Goal: Task Accomplishment & Management: Manage account settings

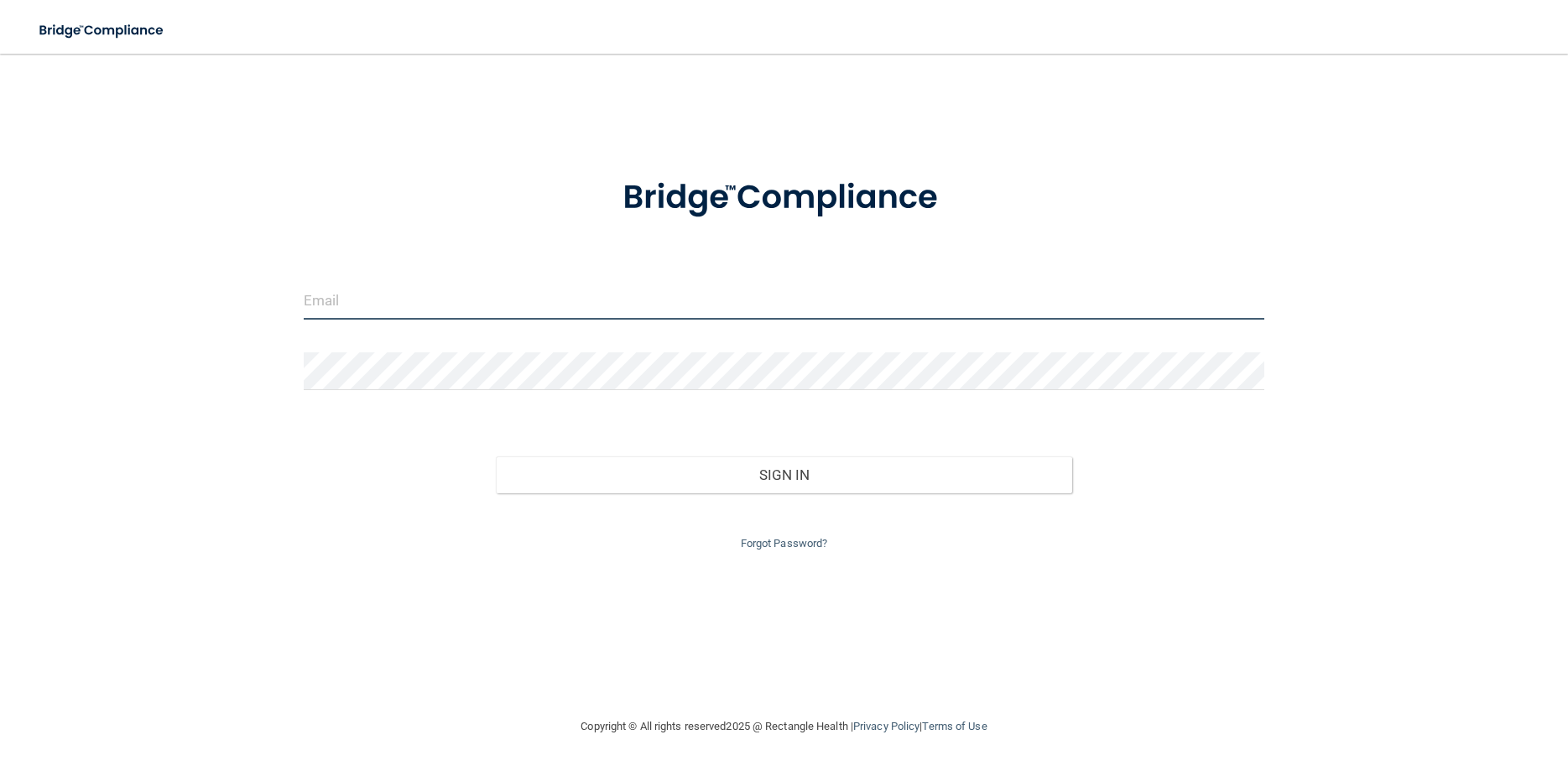
click at [399, 300] on input "email" at bounding box center [784, 301] width 961 height 38
type input "tperez@rectanglehealth.com"
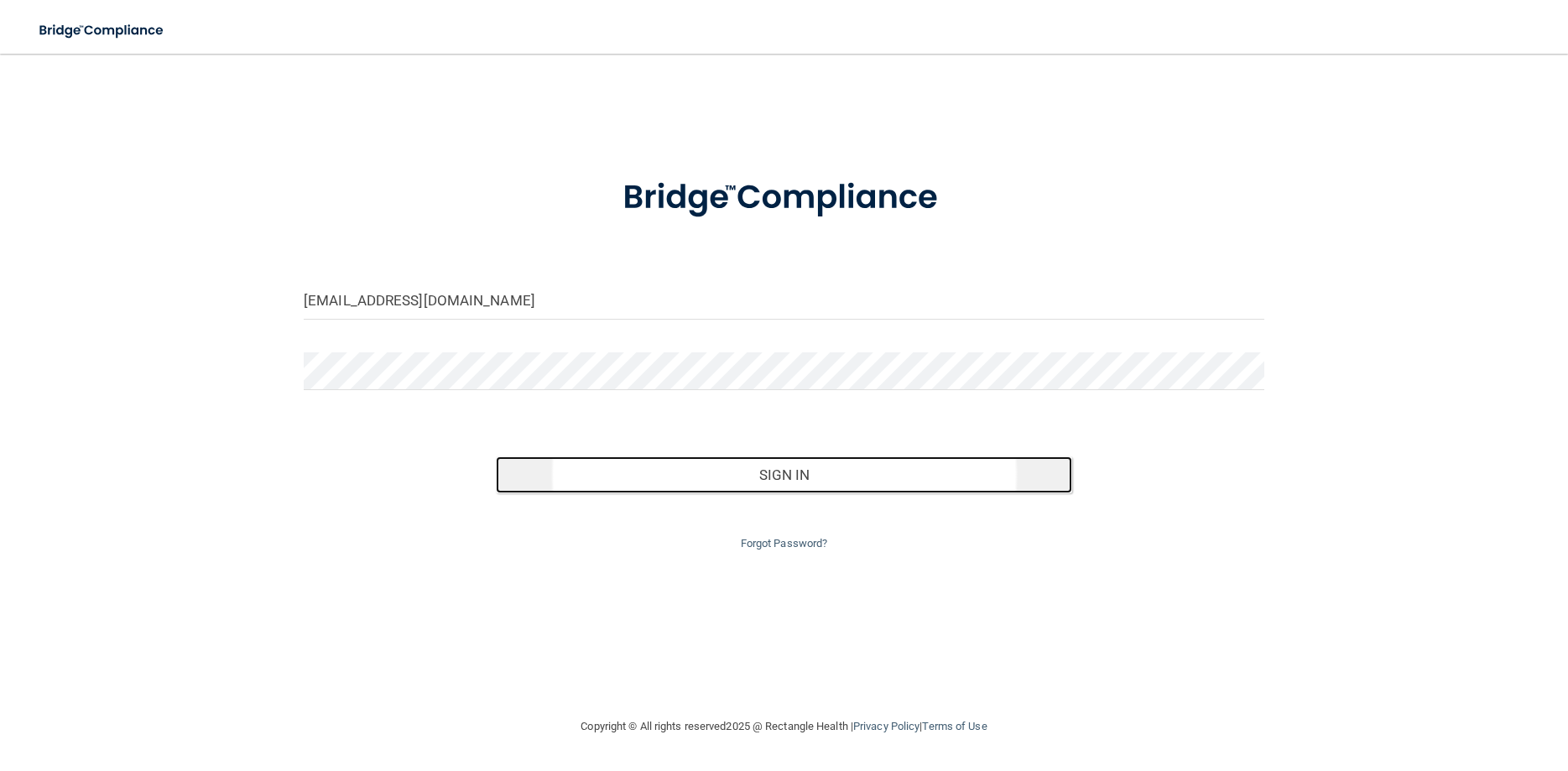
click at [622, 474] on button "Sign In" at bounding box center [784, 475] width 577 height 37
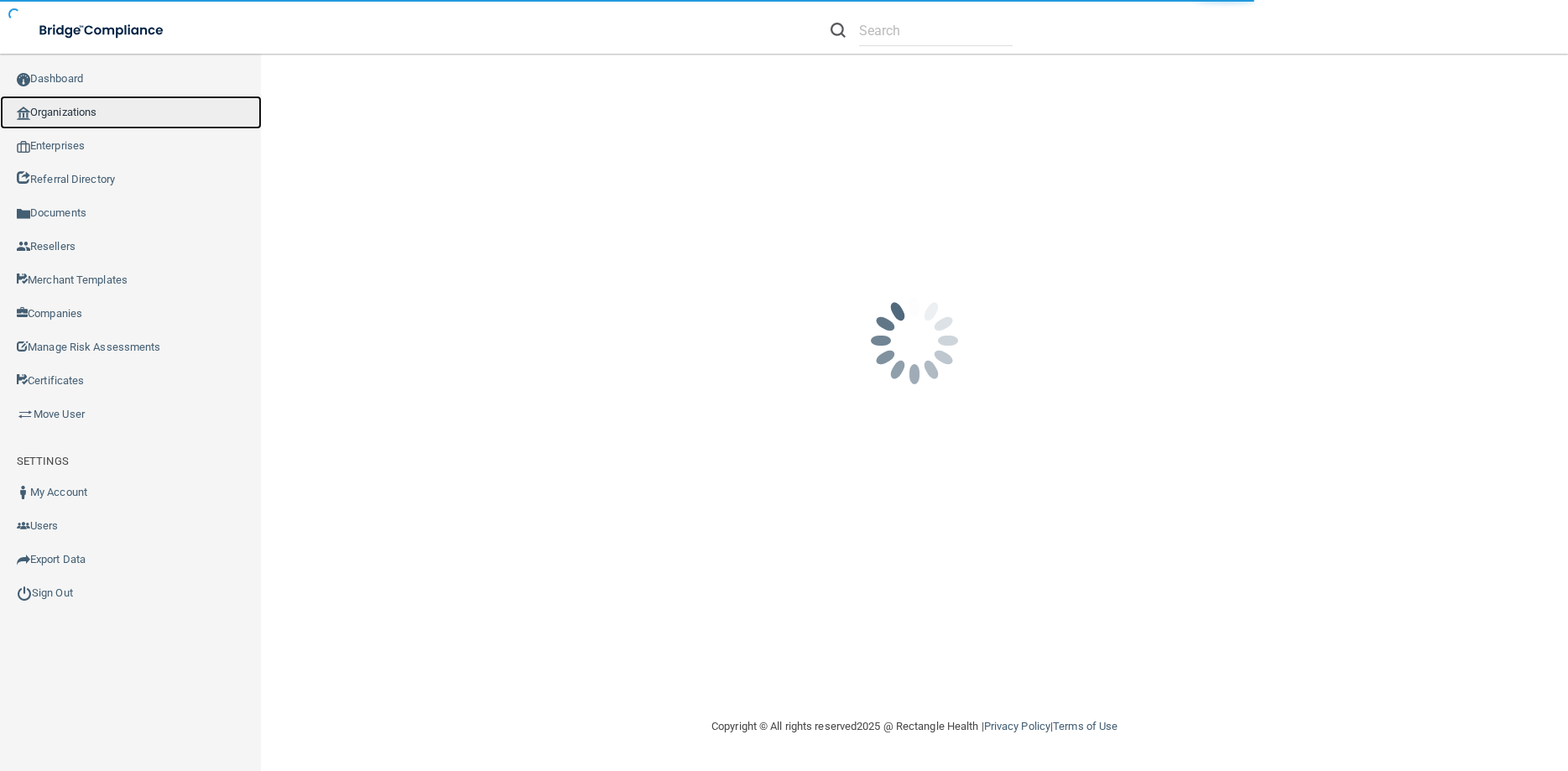
click at [50, 101] on link "Organizations" at bounding box center [131, 112] width 262 height 33
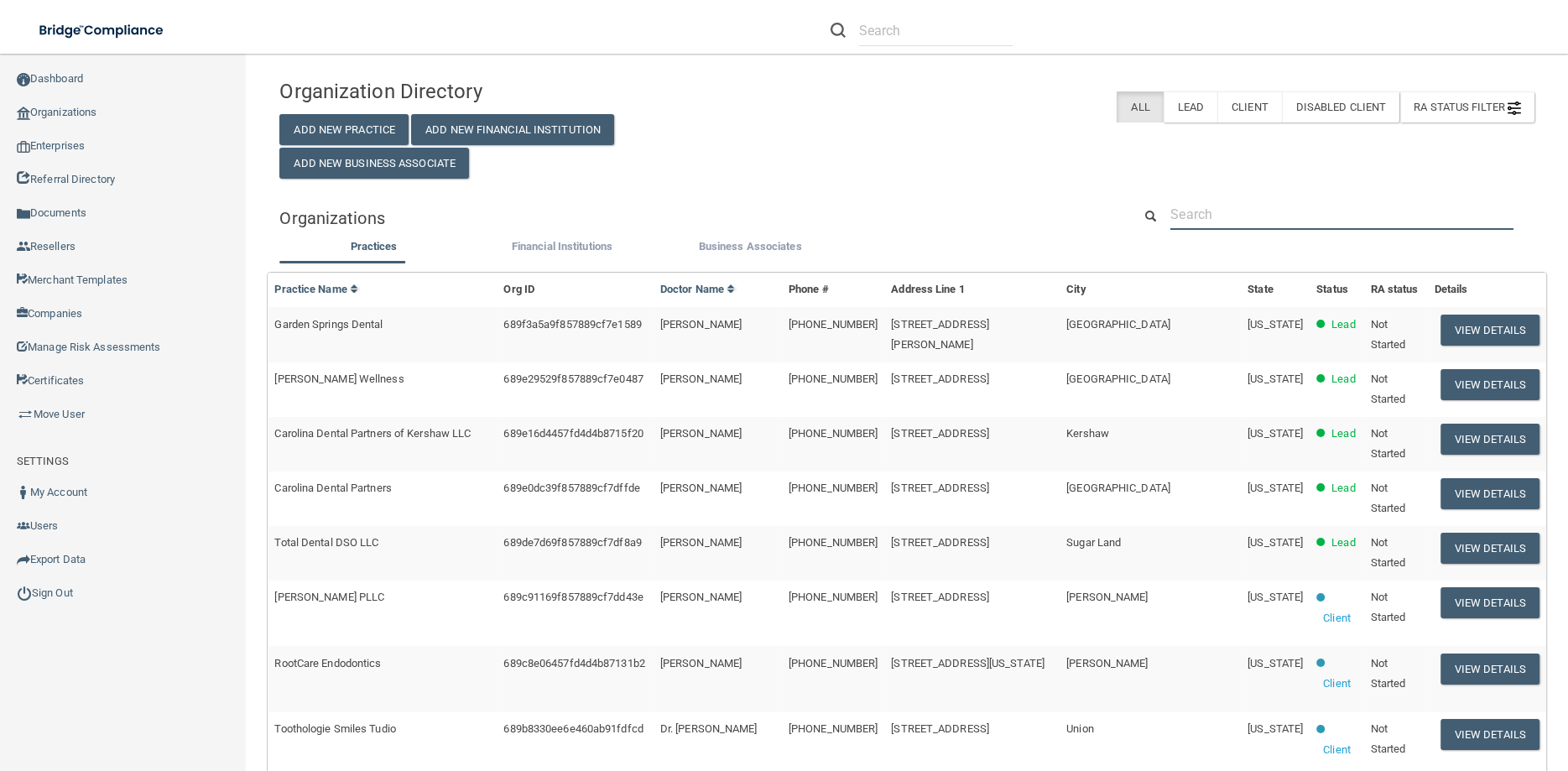
click at [1197, 211] on input "text" at bounding box center [1342, 214] width 343 height 31
paste input "Total Dental Care"
type input "Total Dental Care"
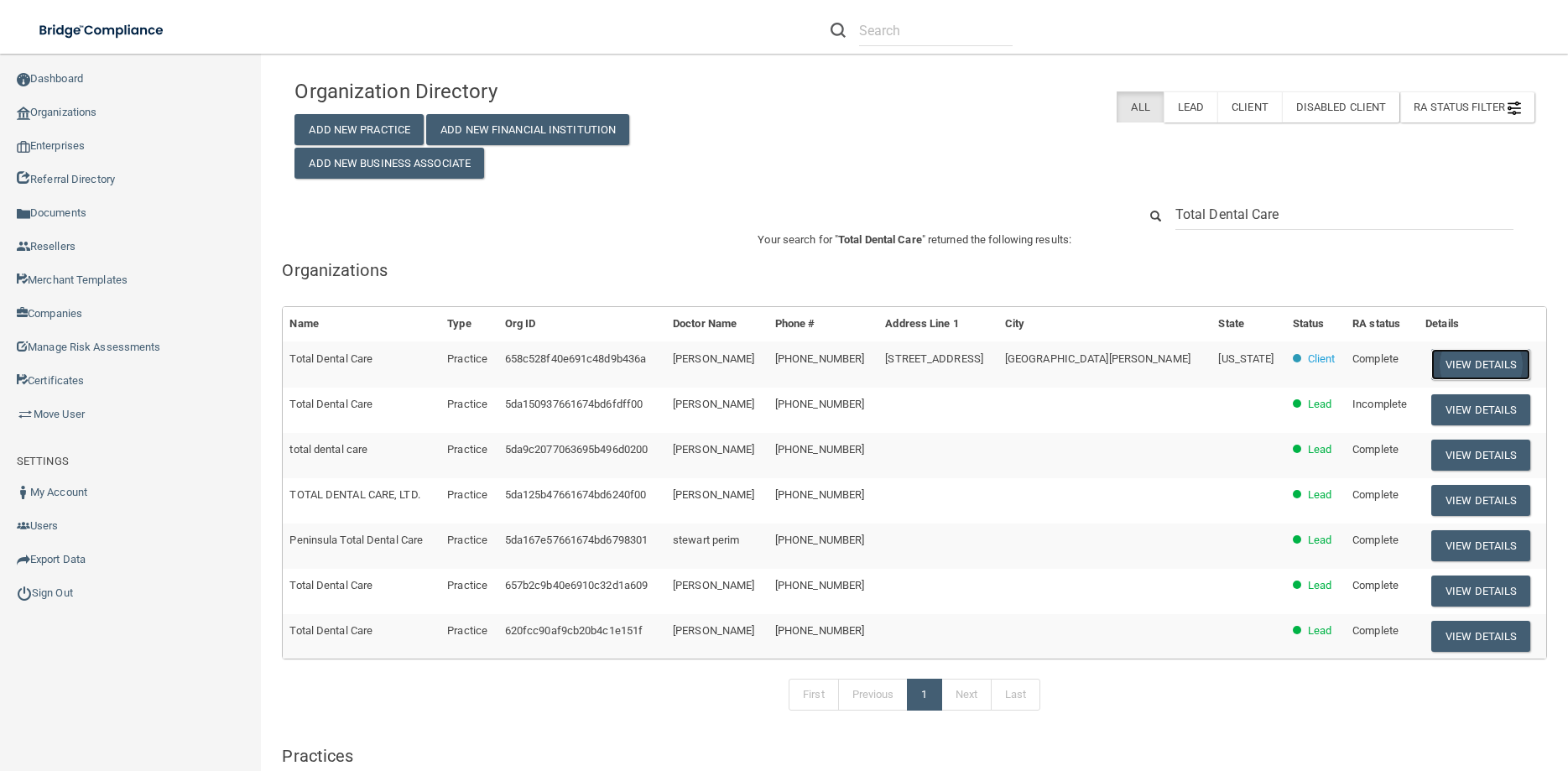
click at [1472, 362] on button "View Details" at bounding box center [1481, 364] width 99 height 31
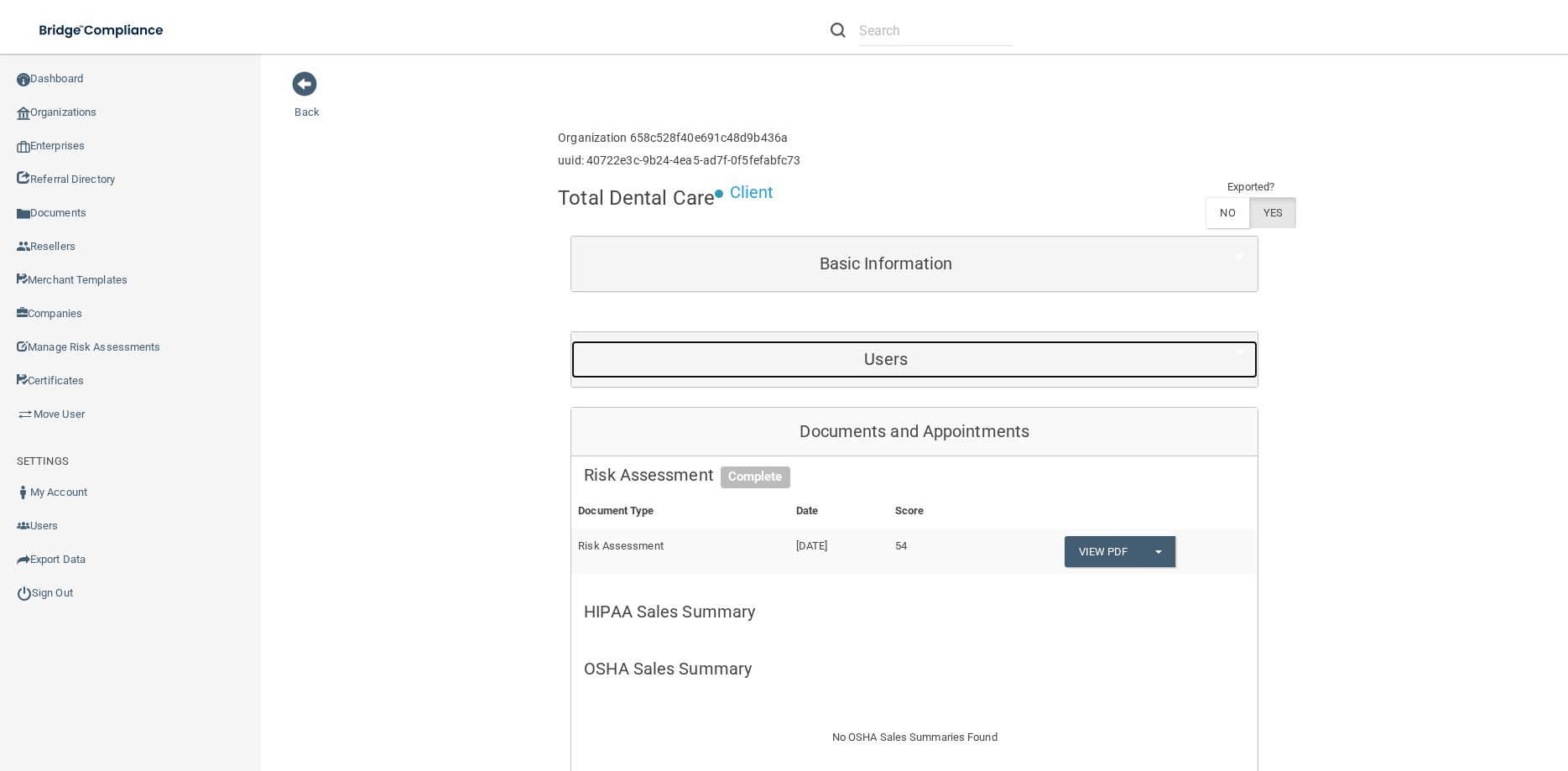
click at [865, 374] on div "Users" at bounding box center [886, 359] width 629 height 38
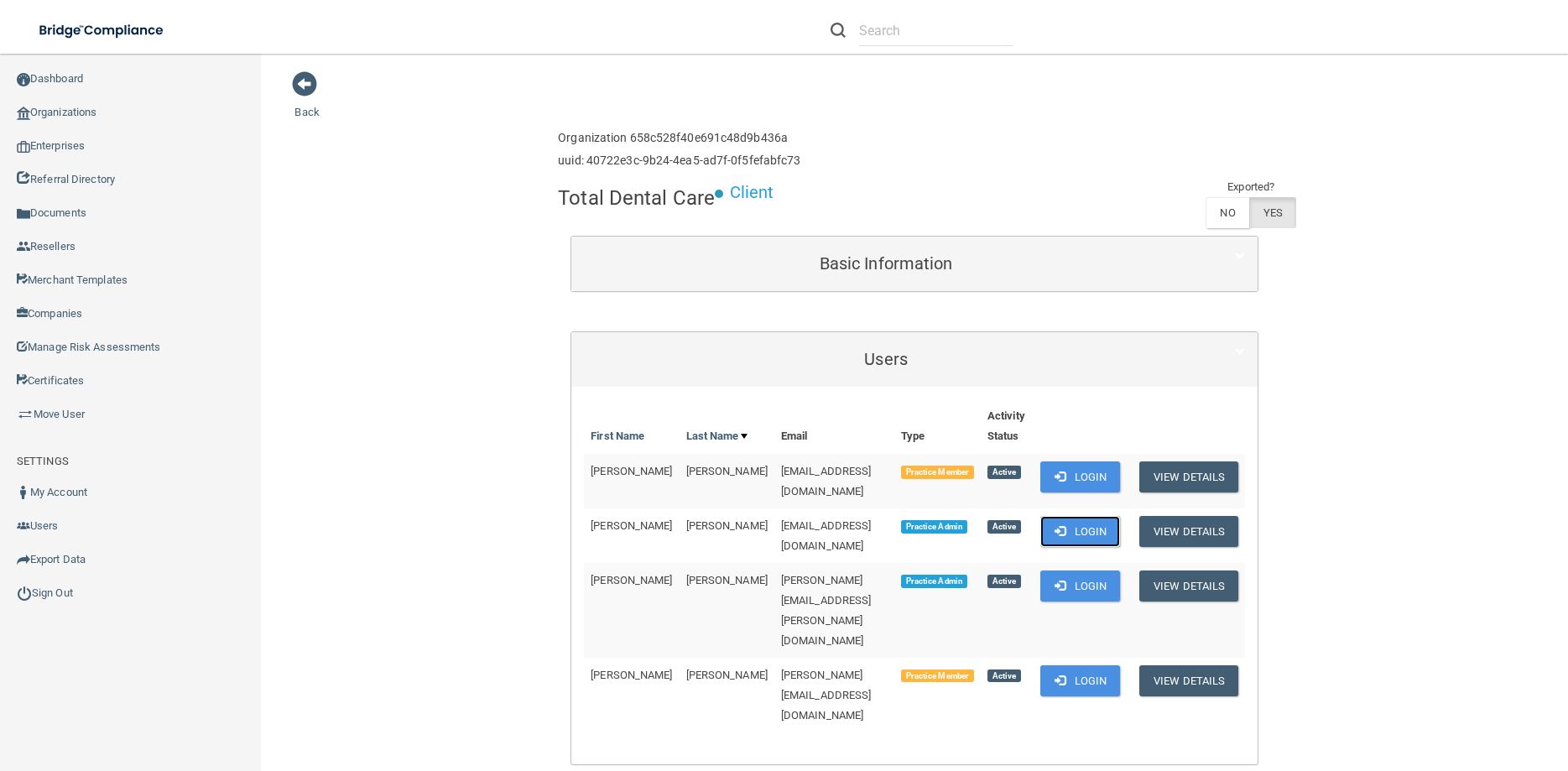
click at [1066, 516] on button "Login" at bounding box center [1080, 531] width 79 height 31
click at [59, 576] on link "Sign Out" at bounding box center [131, 593] width 262 height 33
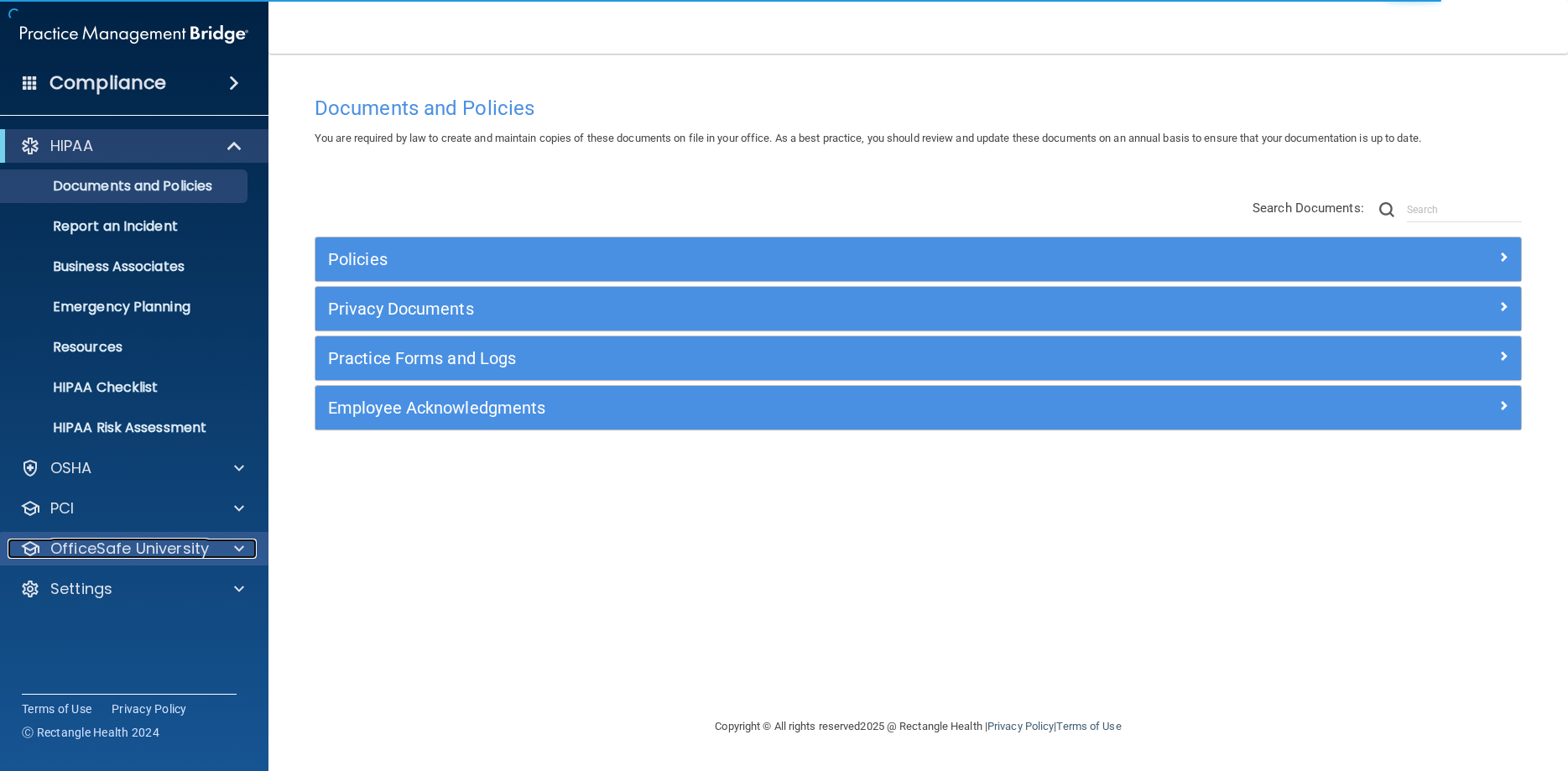
click at [158, 542] on p "OfficeSafe University" at bounding box center [130, 549] width 159 height 20
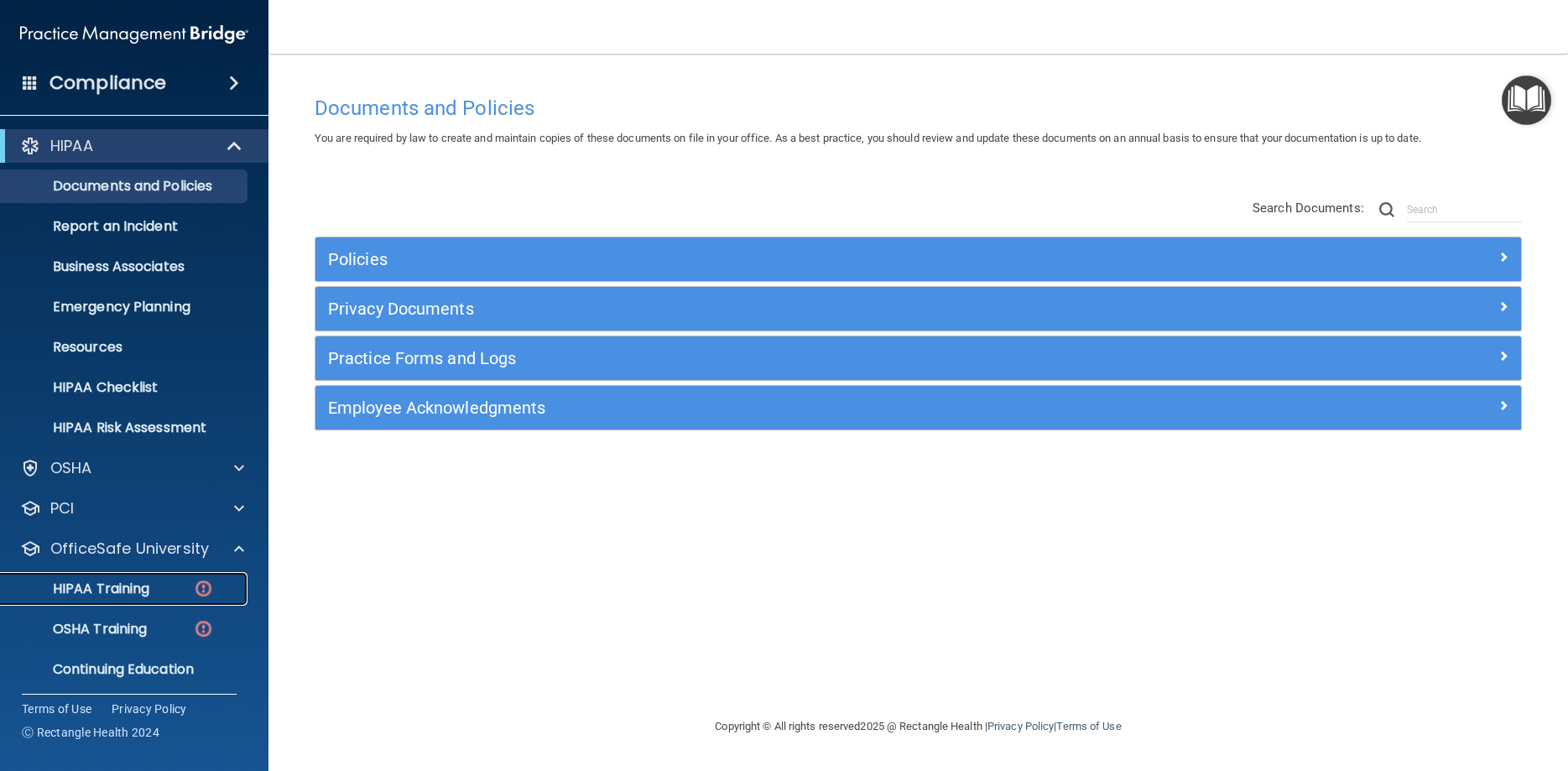
click at [166, 585] on div "HIPAA Training" at bounding box center [125, 588] width 229 height 17
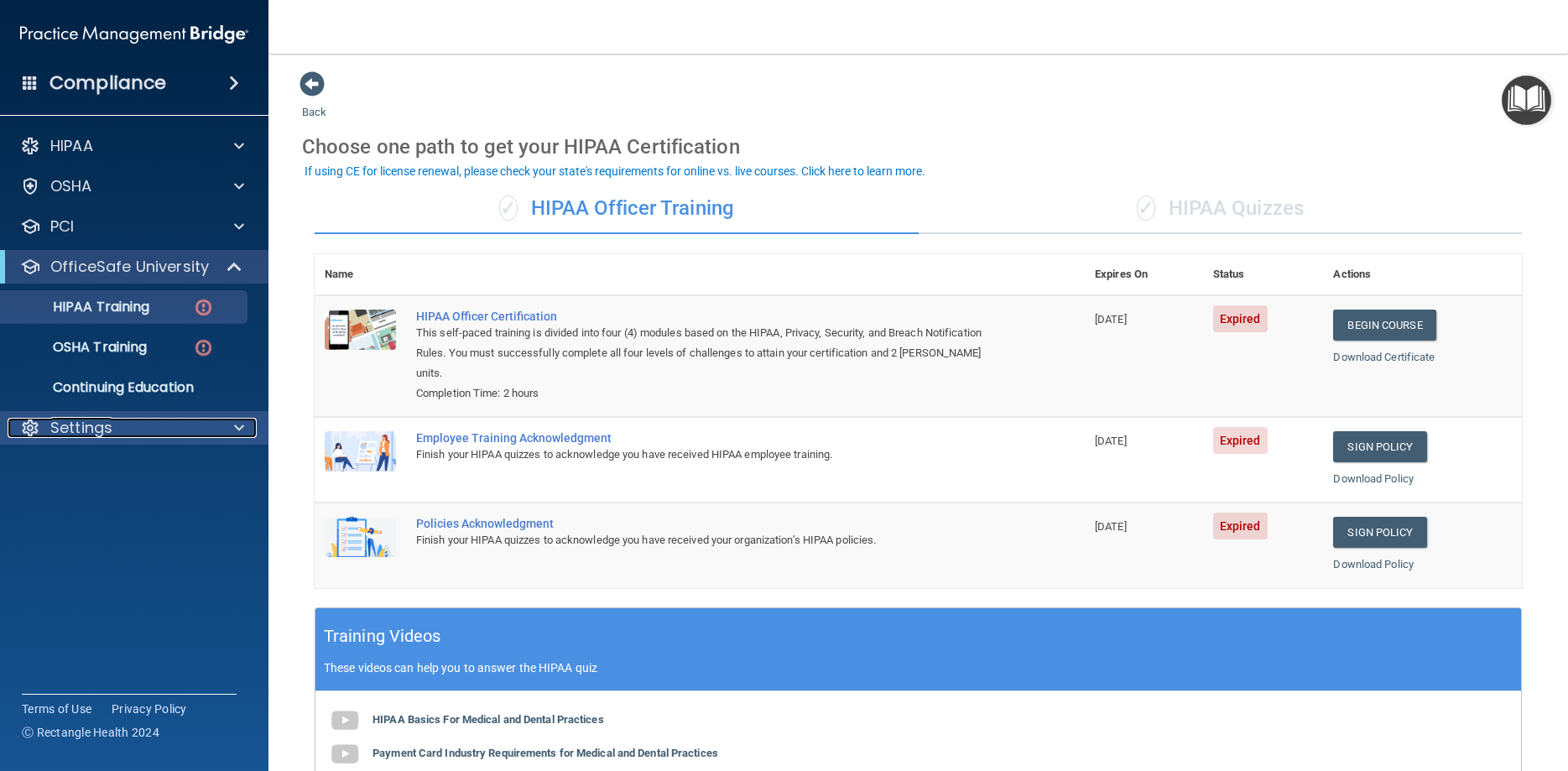
click at [127, 429] on div "Settings" at bounding box center [111, 428] width 208 height 20
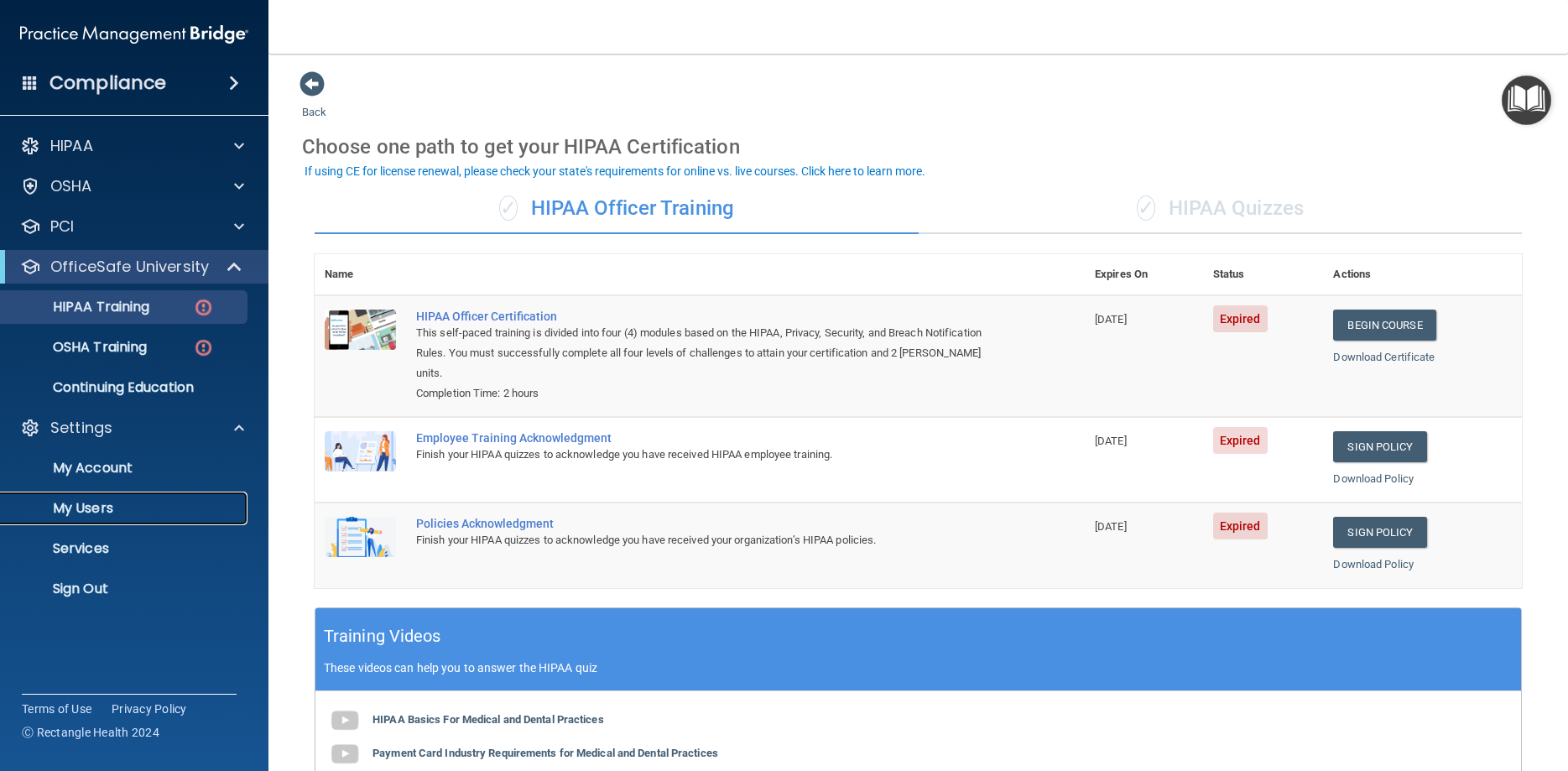
click at [105, 503] on p "My Users" at bounding box center [125, 508] width 229 height 17
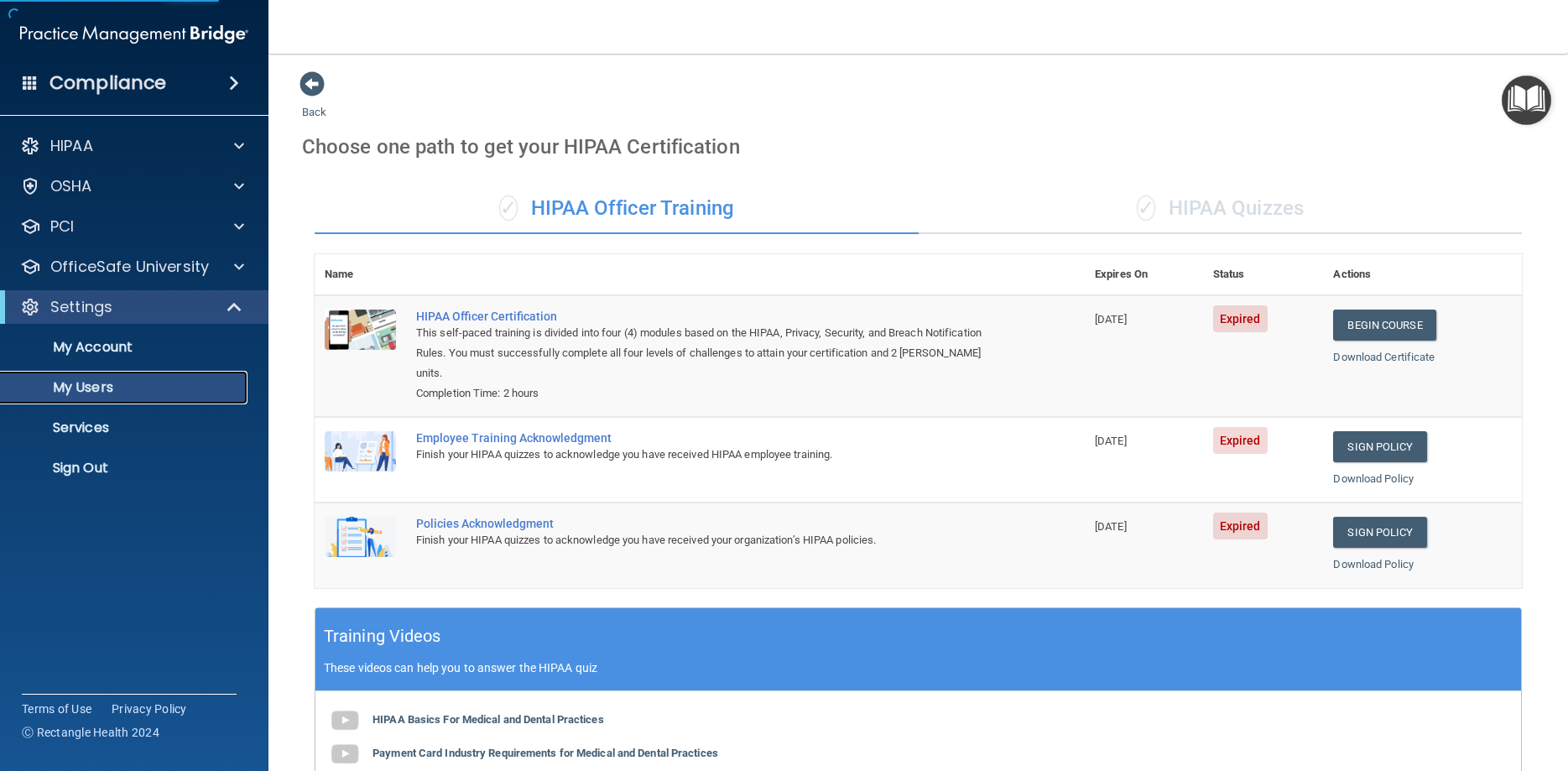
select select "20"
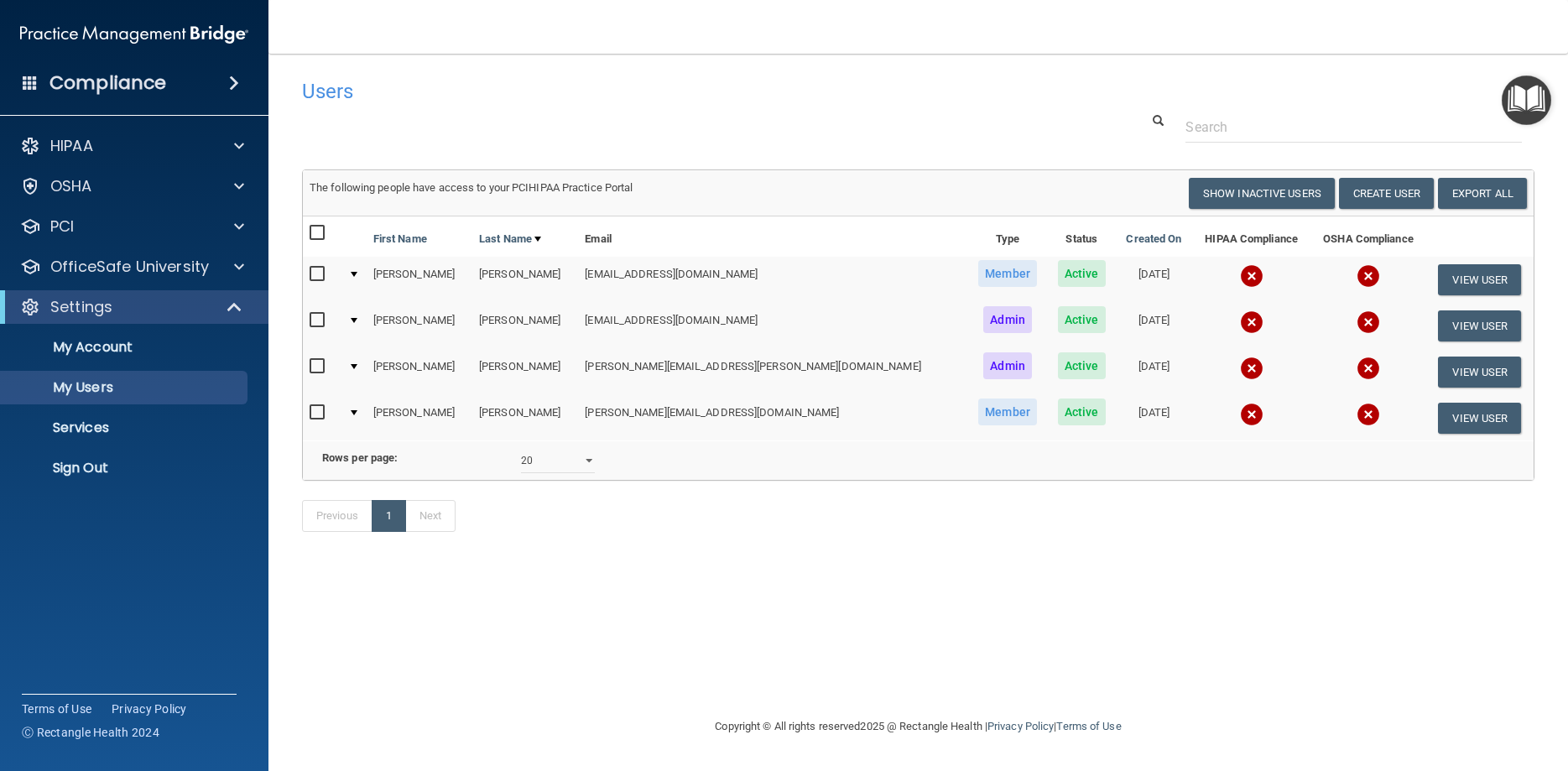
click at [320, 275] on input "checkbox" at bounding box center [319, 274] width 19 height 14
checkbox input "true"
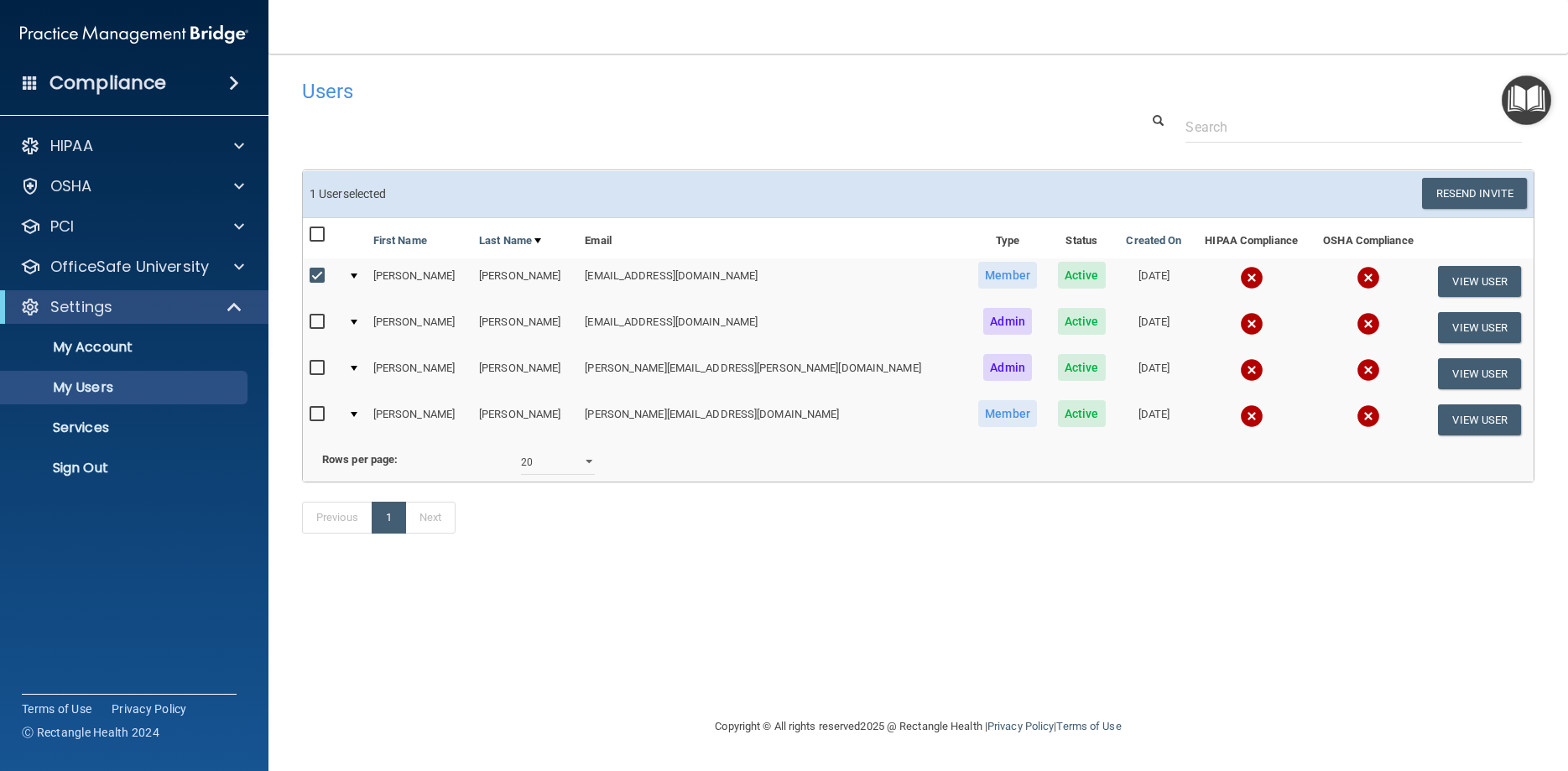
click at [321, 361] on input "checkbox" at bounding box center [319, 367] width 19 height 14
checkbox input "true"
click at [321, 413] on input "checkbox" at bounding box center [319, 414] width 19 height 14
checkbox input "true"
click at [801, 104] on div "Users" at bounding box center [656, 91] width 734 height 41
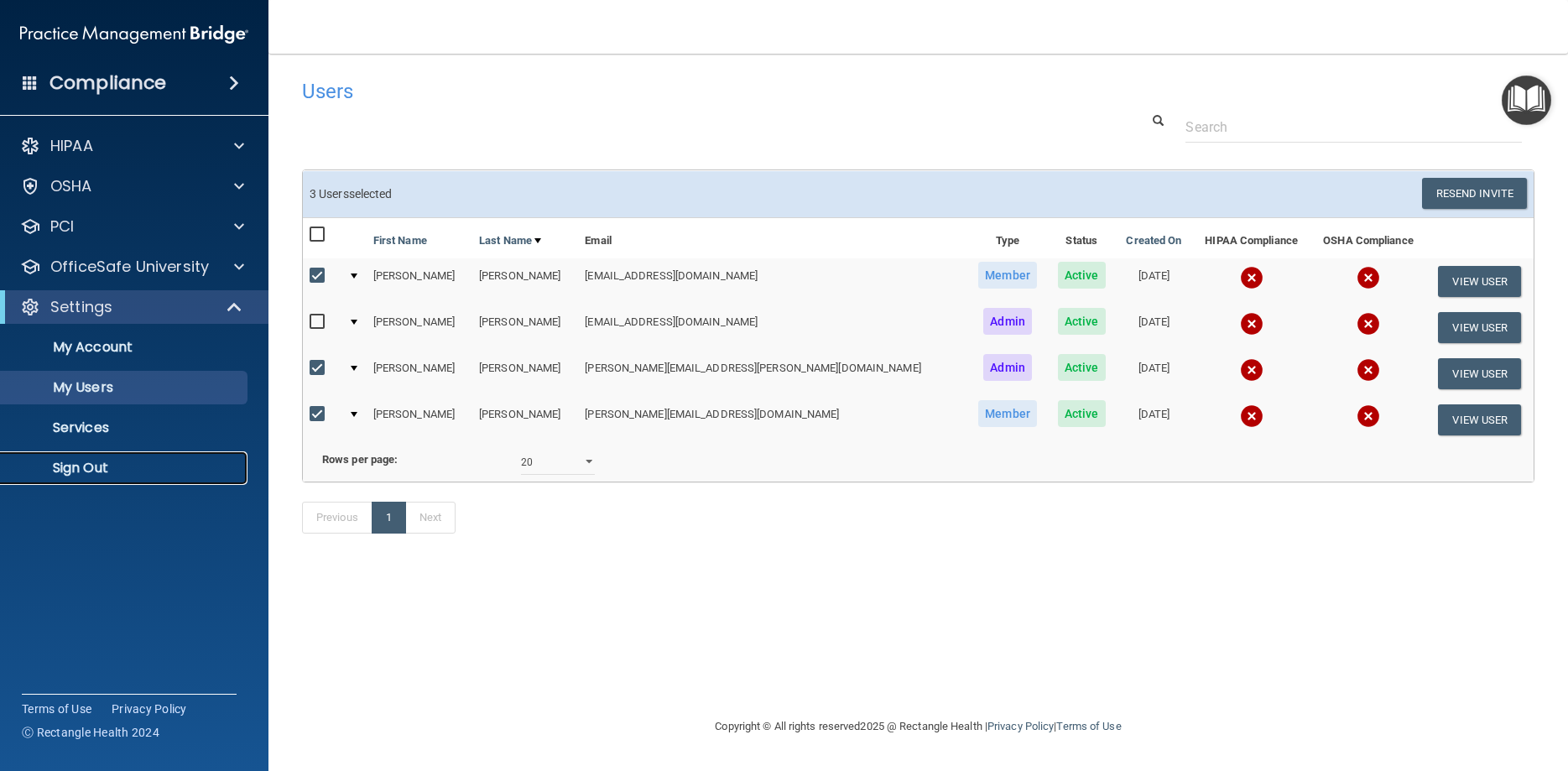
click at [86, 469] on p "Sign Out" at bounding box center [125, 467] width 229 height 17
